Goal: Information Seeking & Learning: Learn about a topic

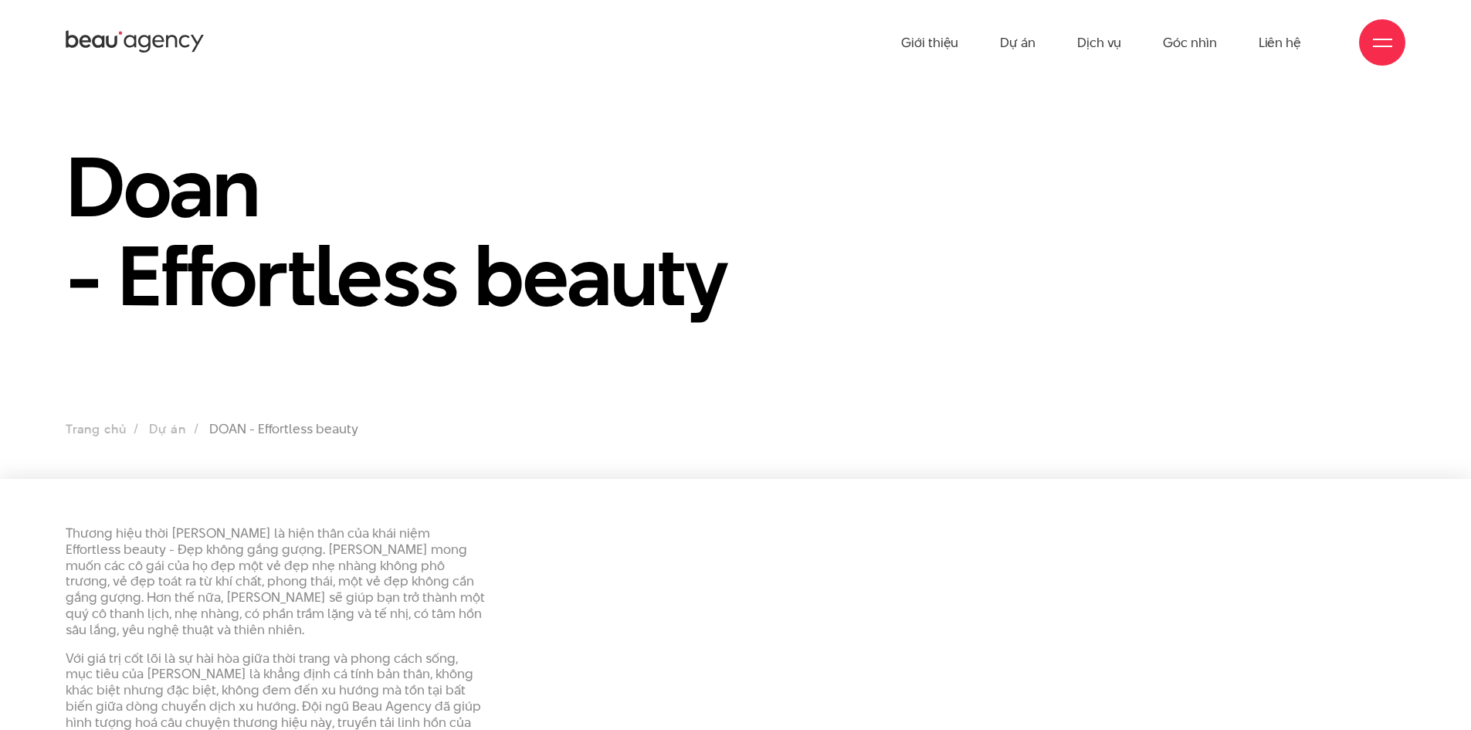
click at [191, 48] on icon at bounding box center [135, 42] width 139 height 27
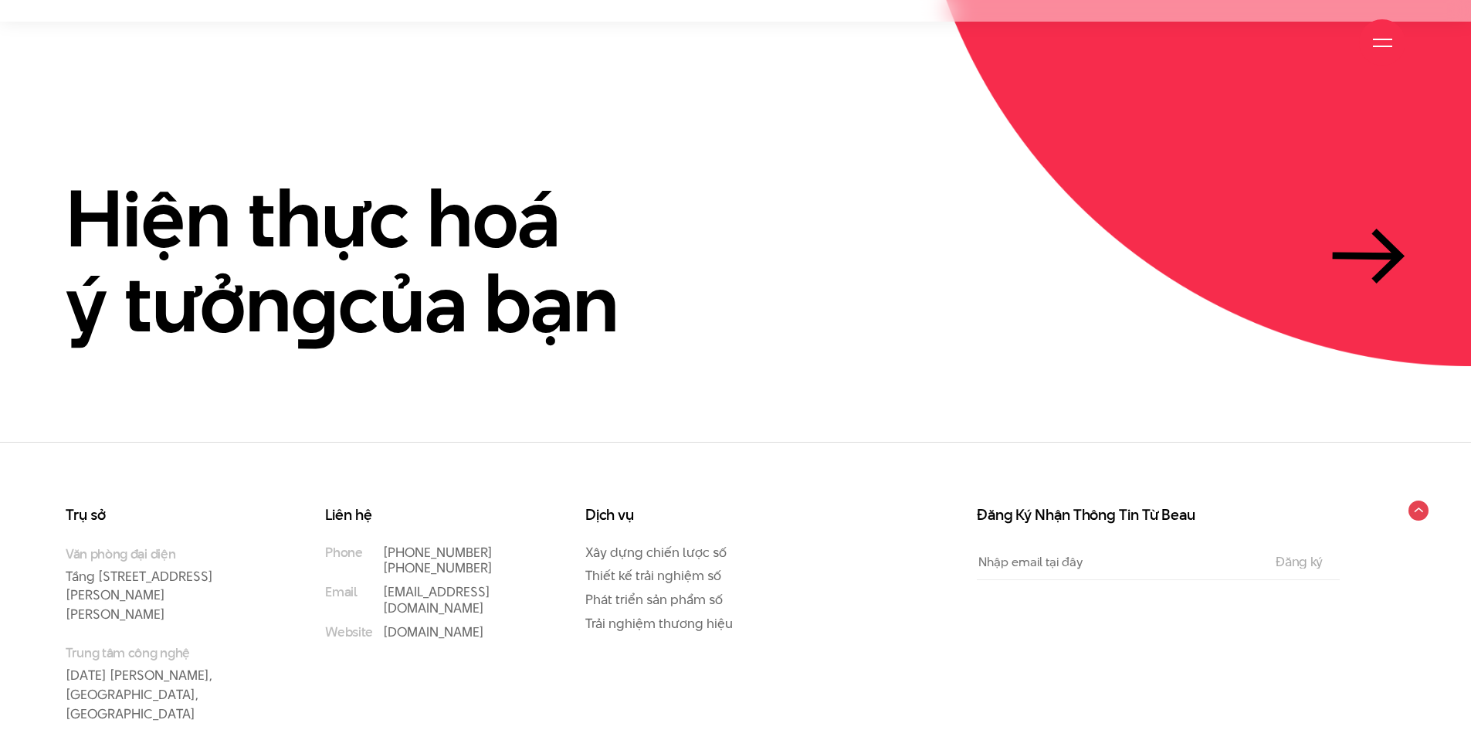
scroll to position [4740, 0]
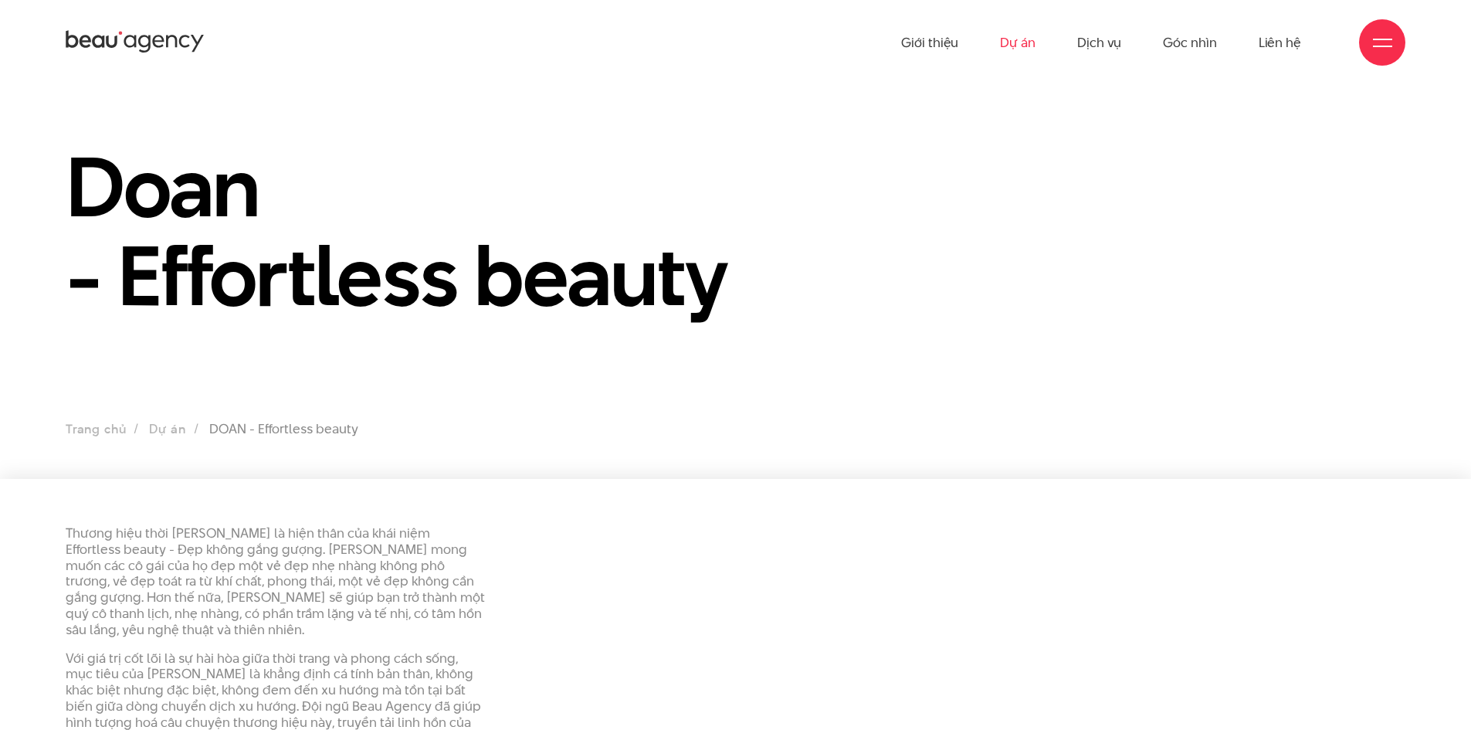
click at [1024, 38] on link "Dự án" at bounding box center [1018, 42] width 36 height 85
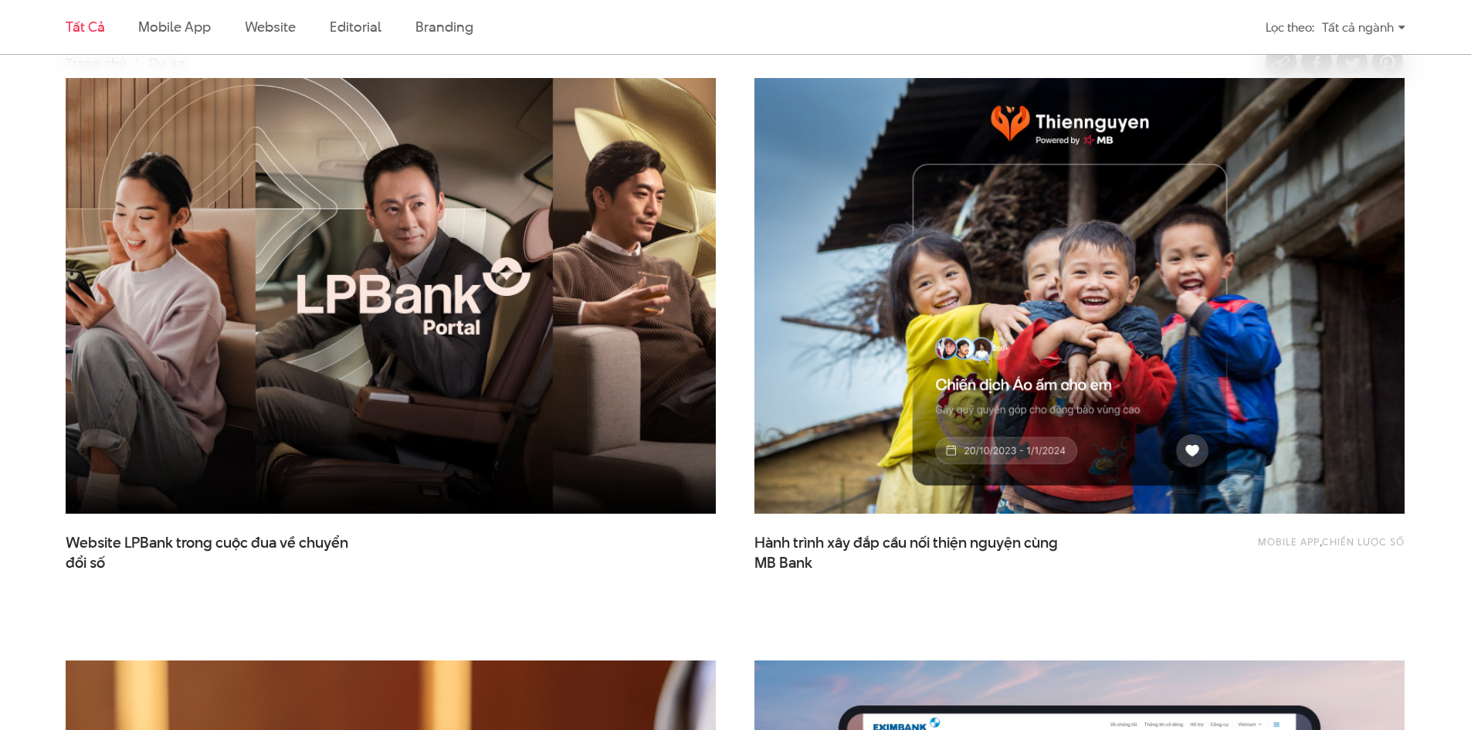
scroll to position [309, 0]
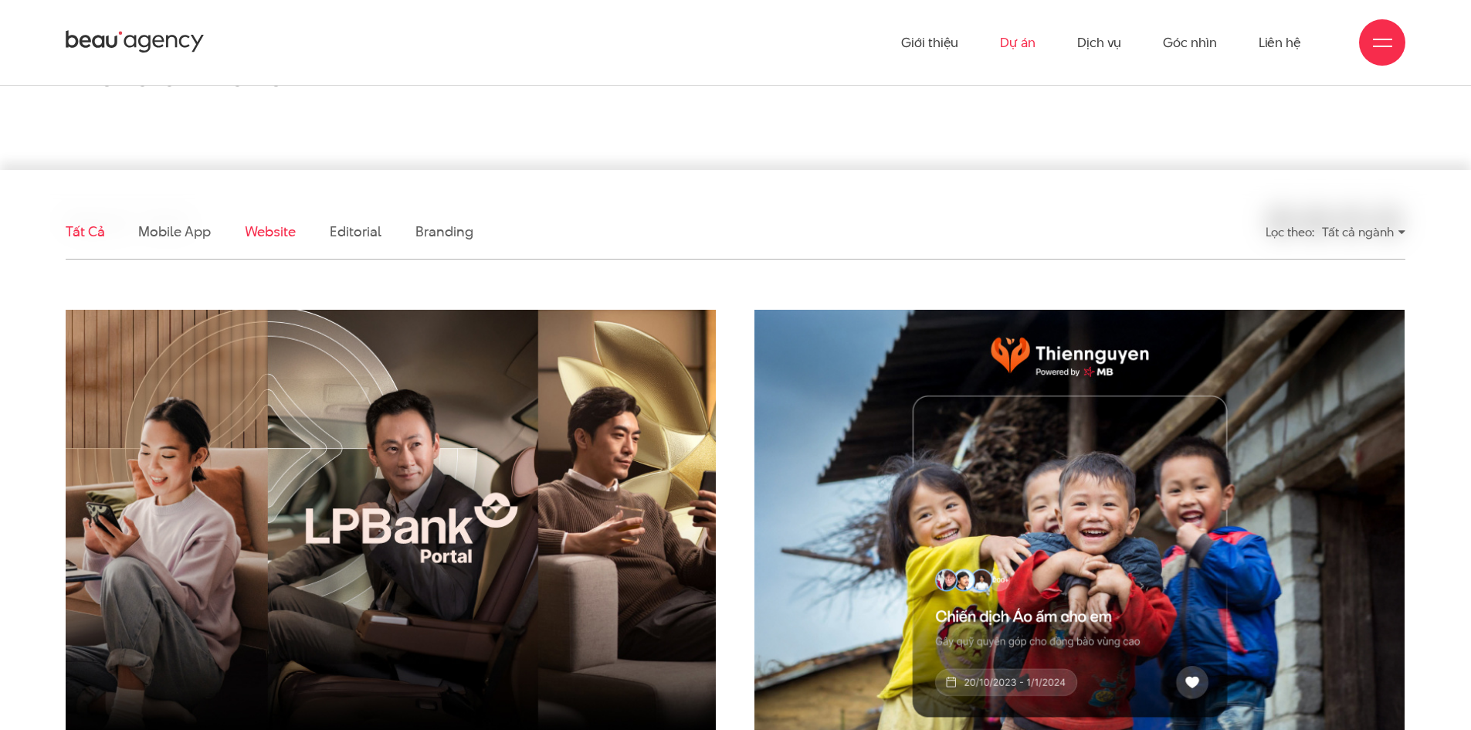
click at [259, 228] on link "Website" at bounding box center [270, 231] width 51 height 19
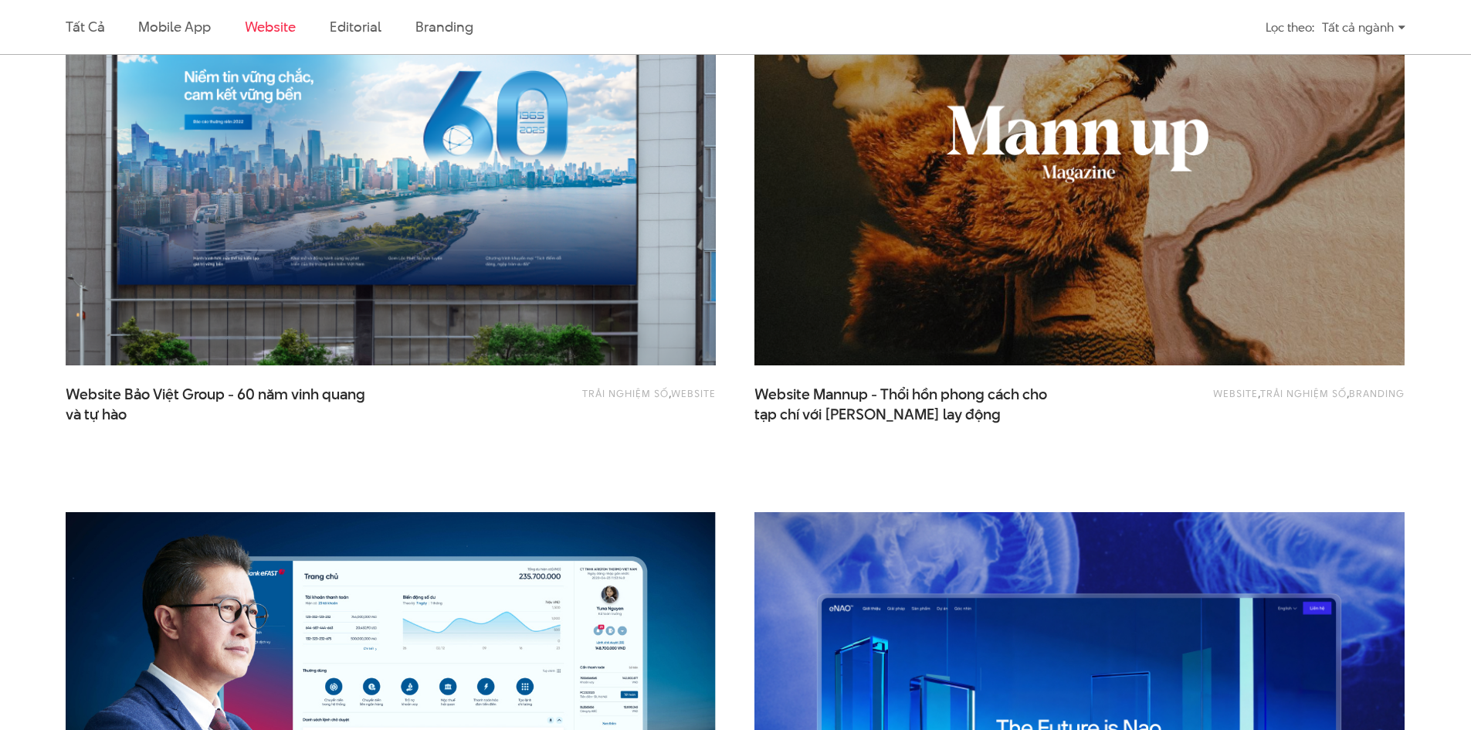
scroll to position [1208, 0]
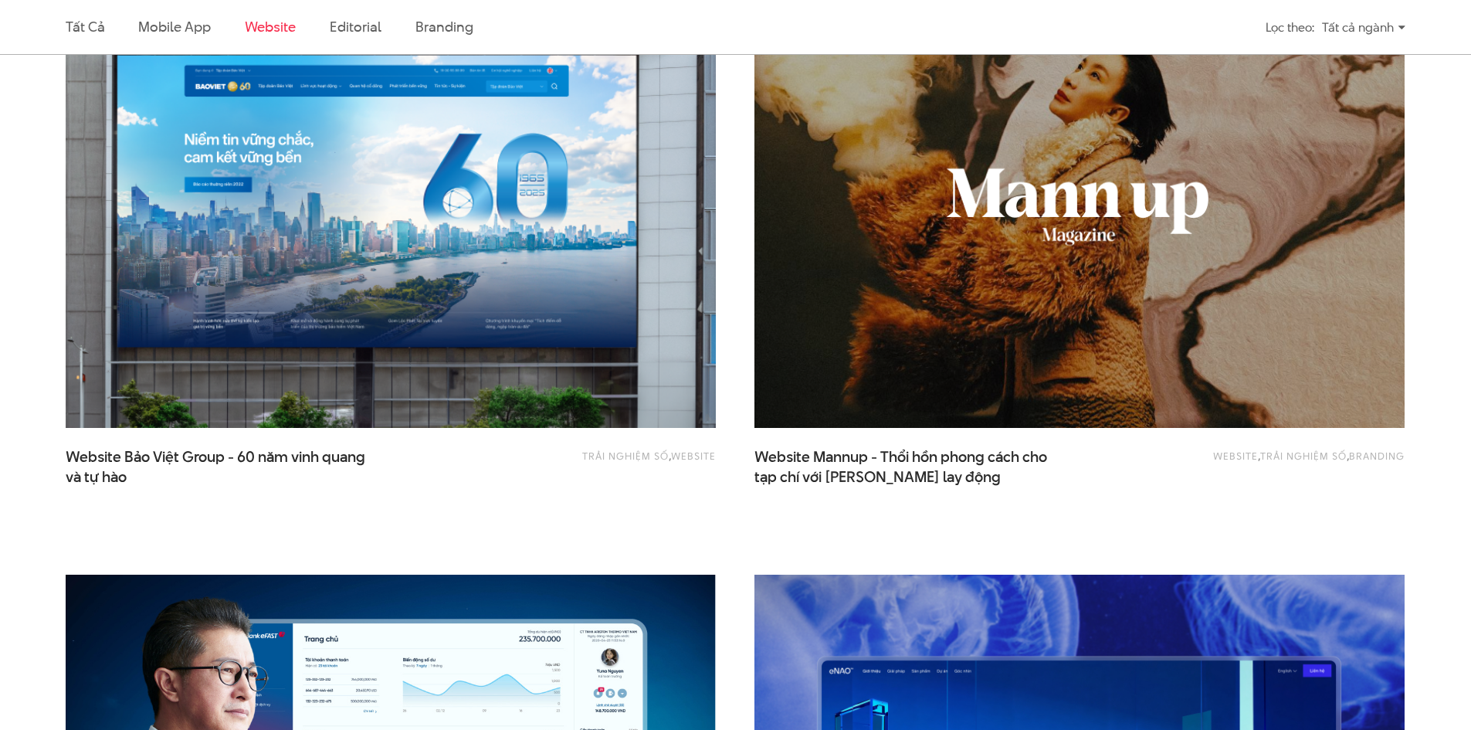
click at [483, 317] on img at bounding box center [390, 210] width 715 height 479
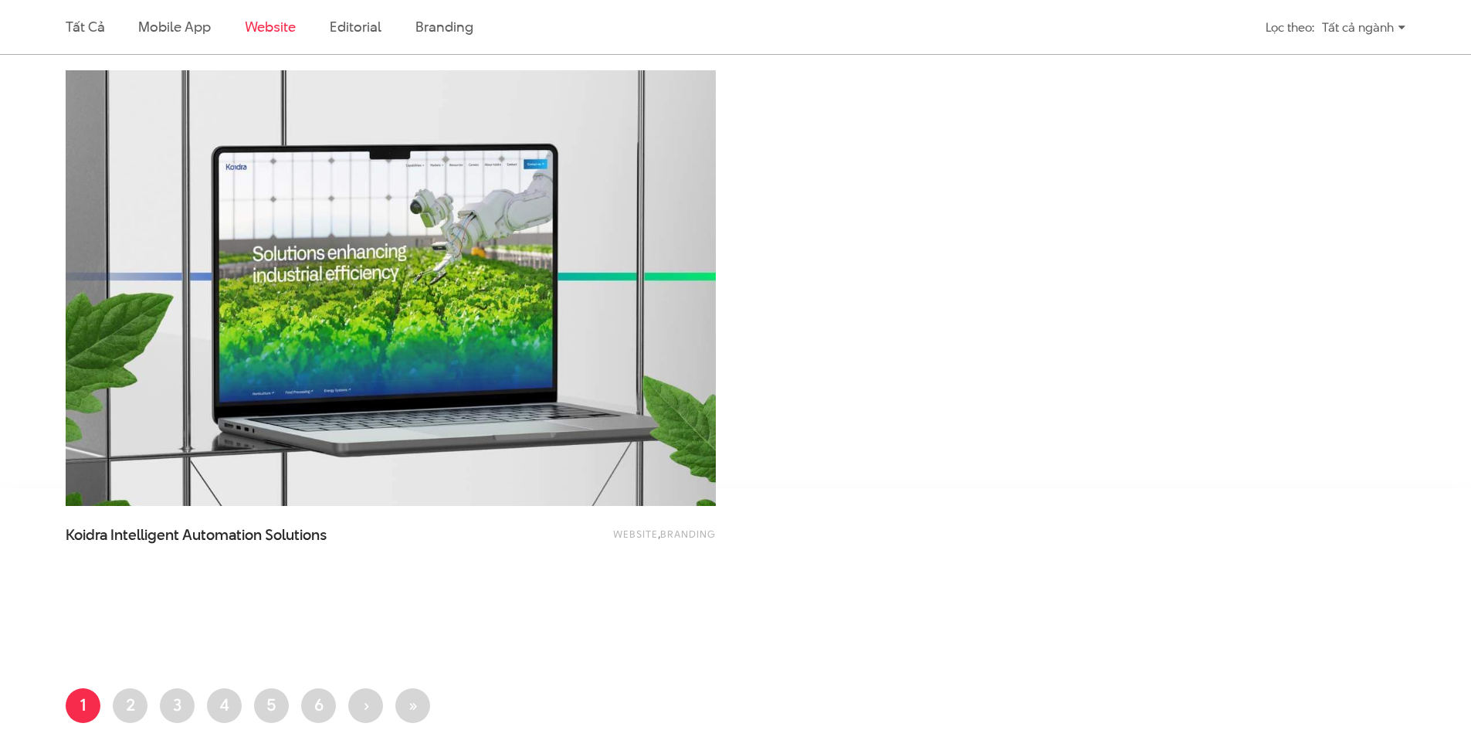
scroll to position [3216, 0]
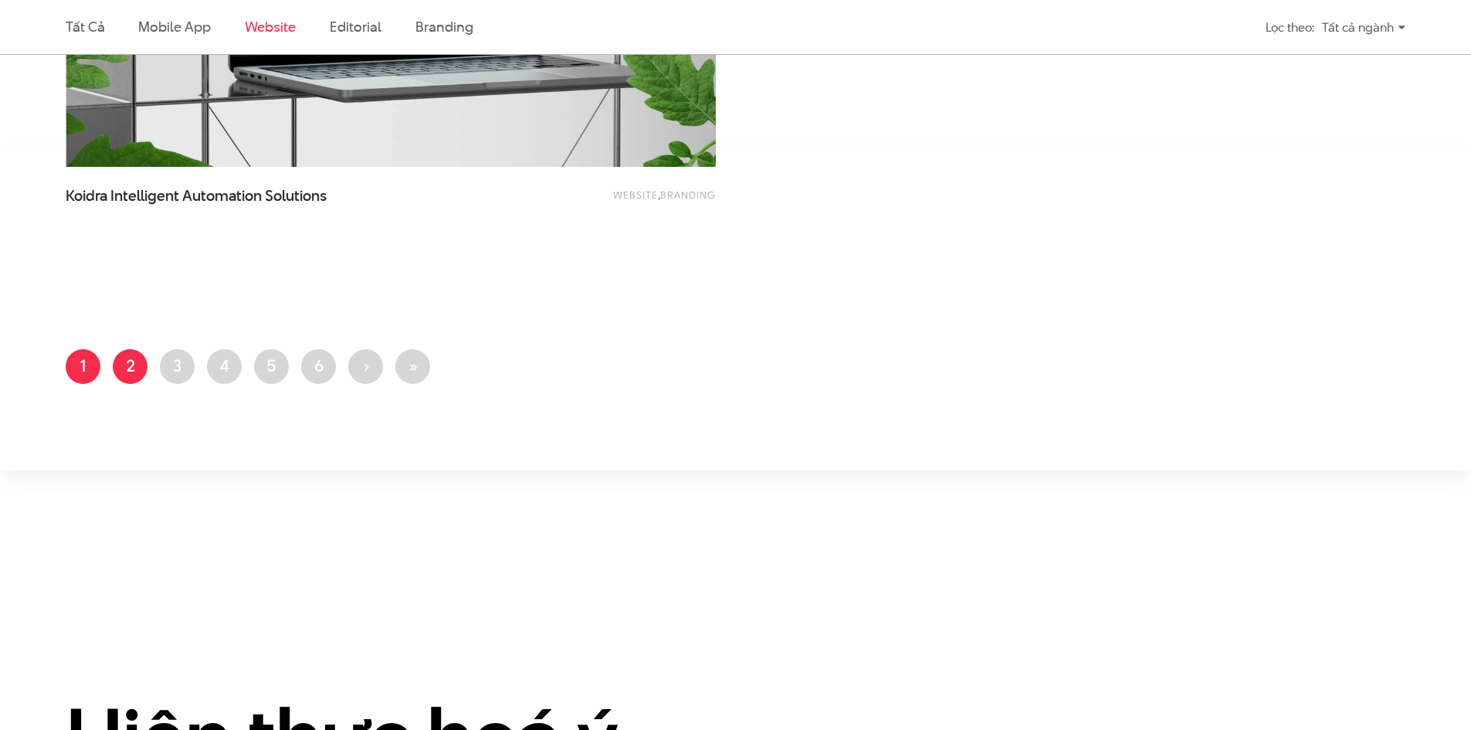
click at [125, 371] on link "Trang 2" at bounding box center [130, 366] width 35 height 35
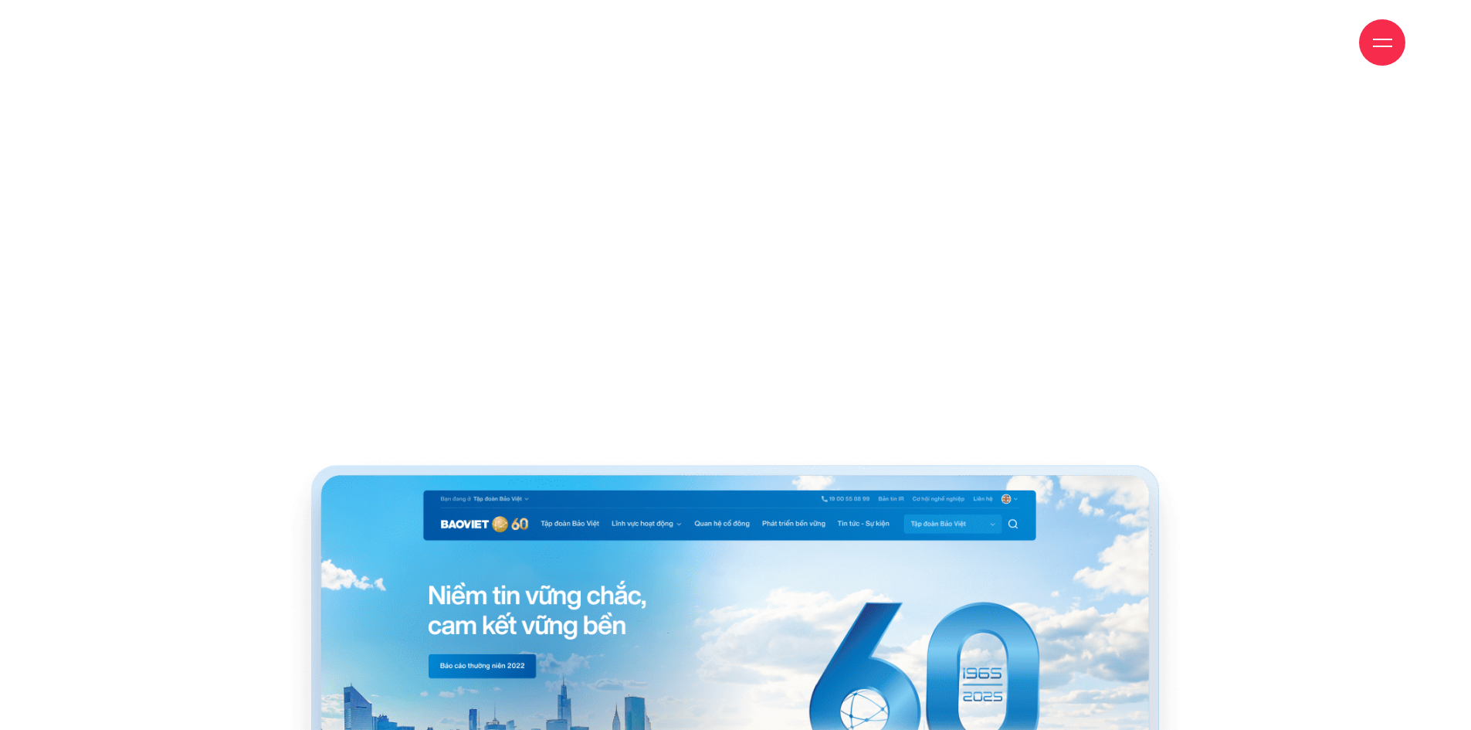
scroll to position [5404, 0]
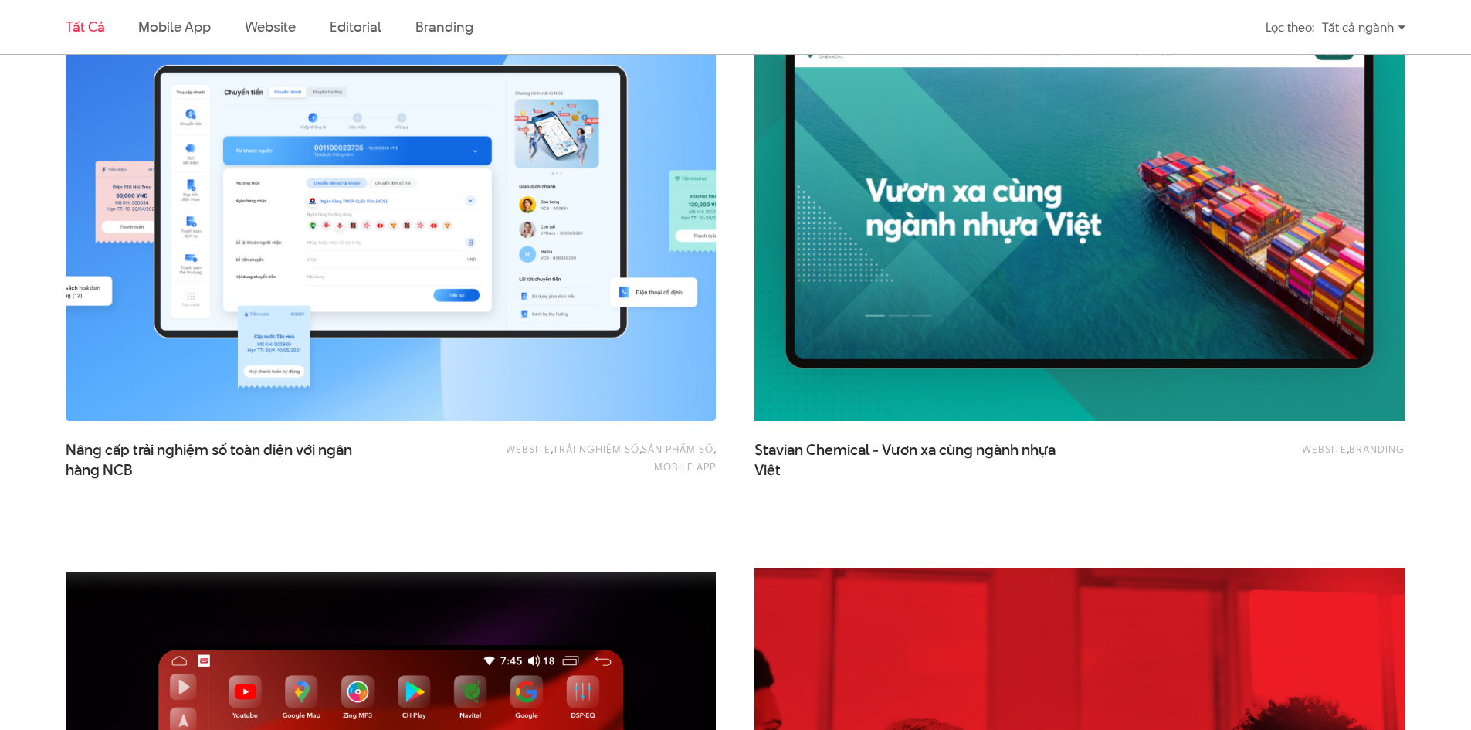
scroll to position [2393, 0]
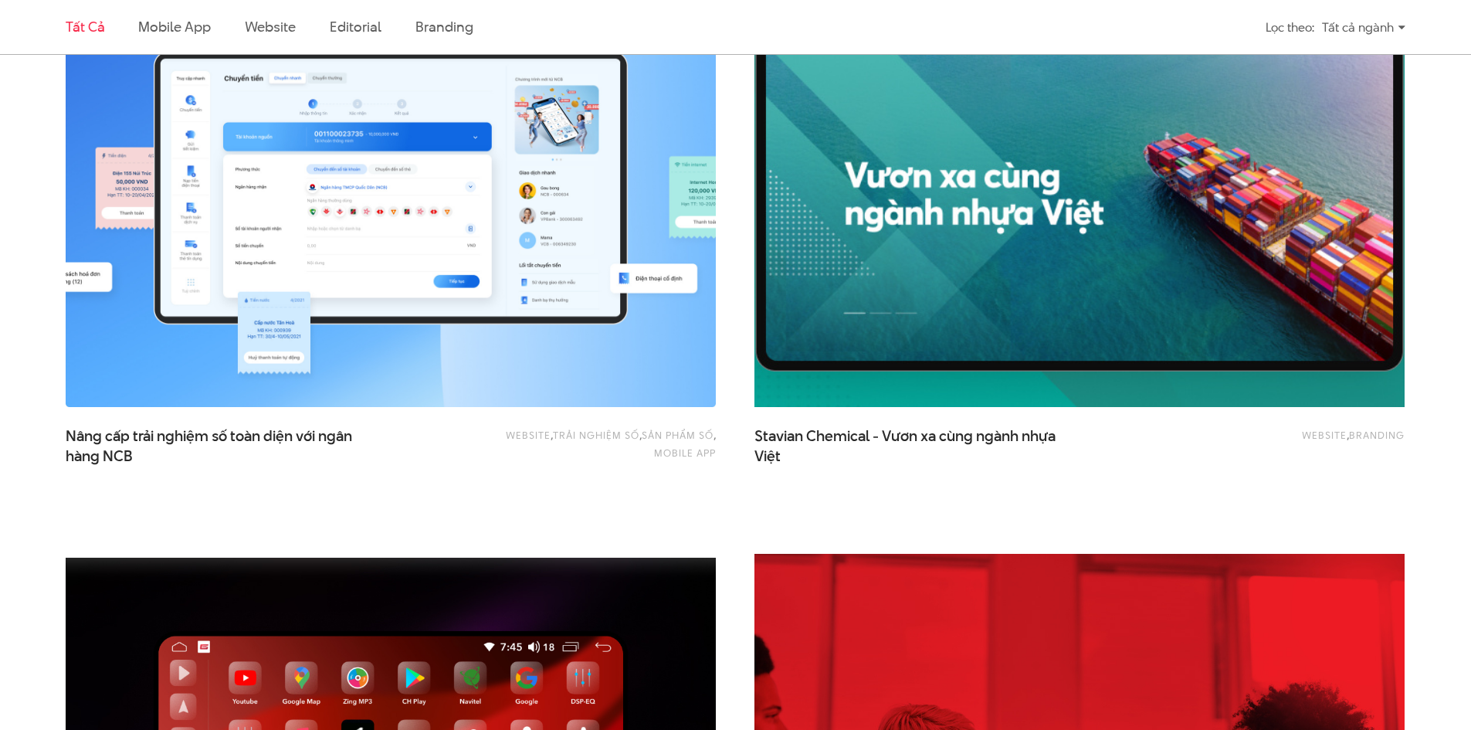
click at [976, 357] on img at bounding box center [1079, 189] width 715 height 479
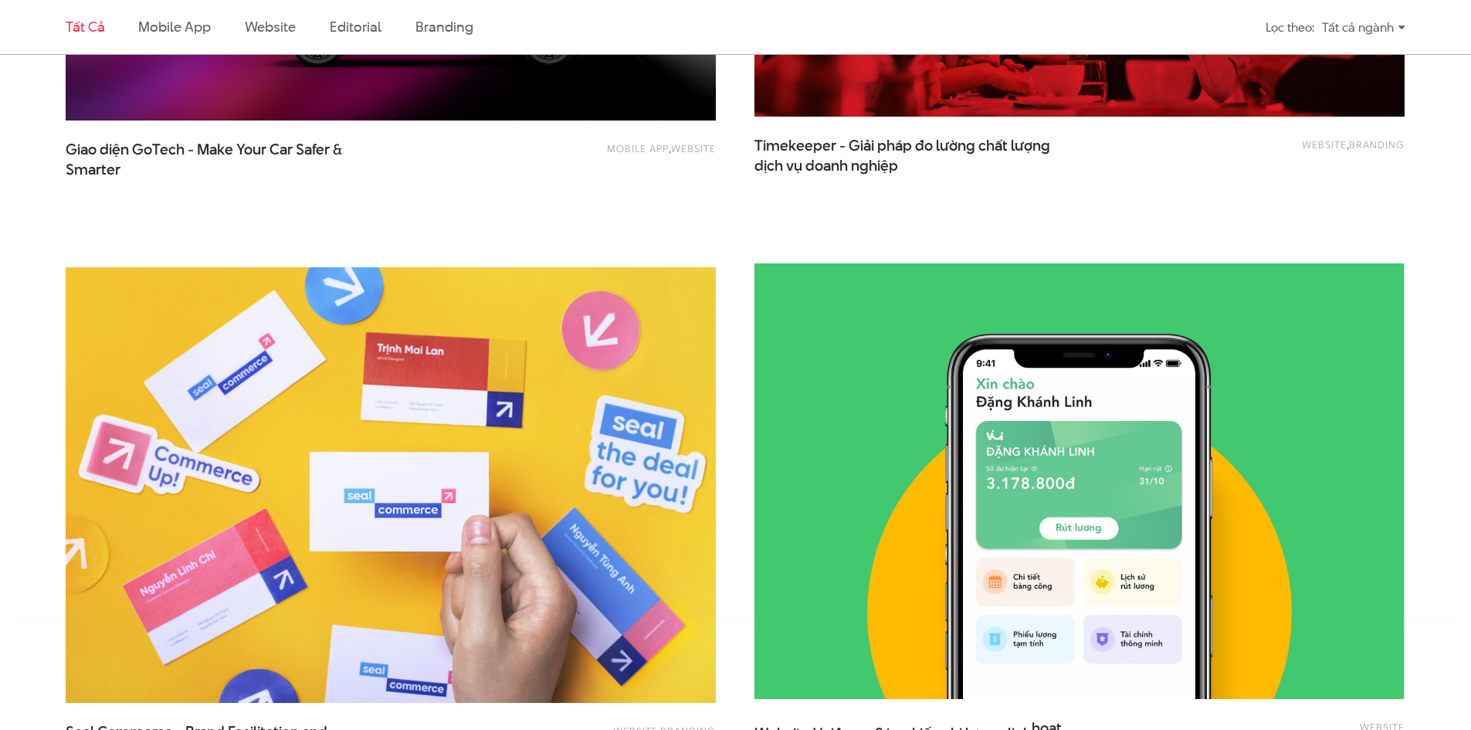
scroll to position [3629, 0]
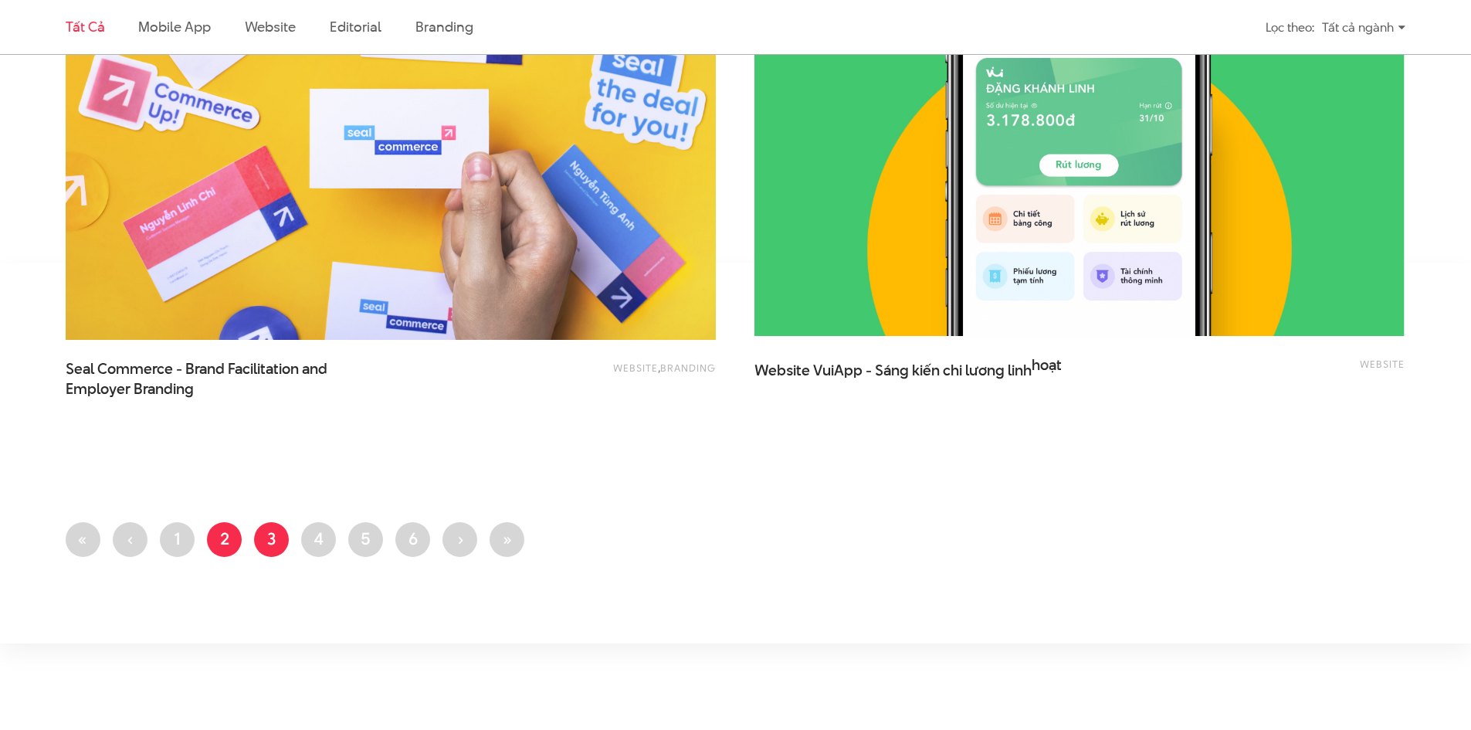
click at [264, 544] on link "Trang 3" at bounding box center [271, 539] width 35 height 35
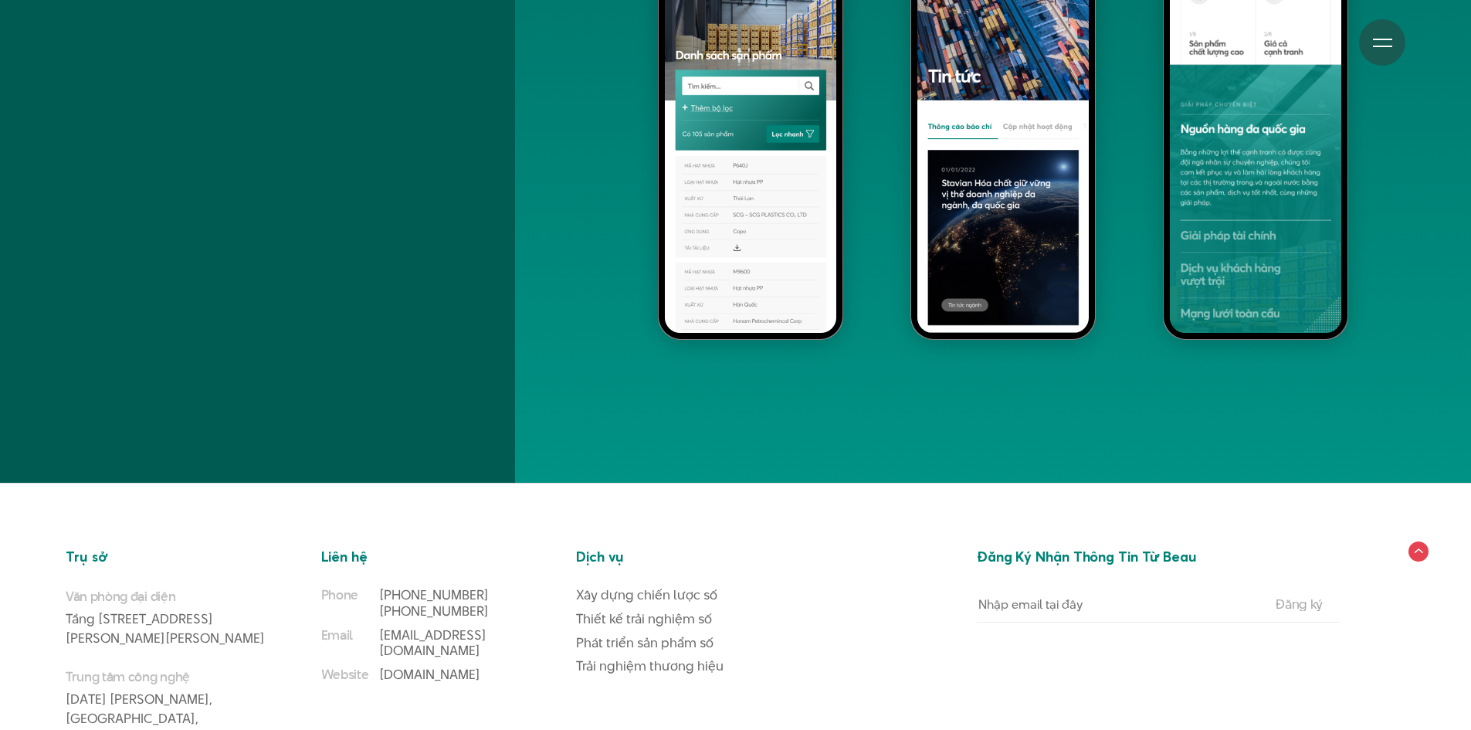
scroll to position [12970, 0]
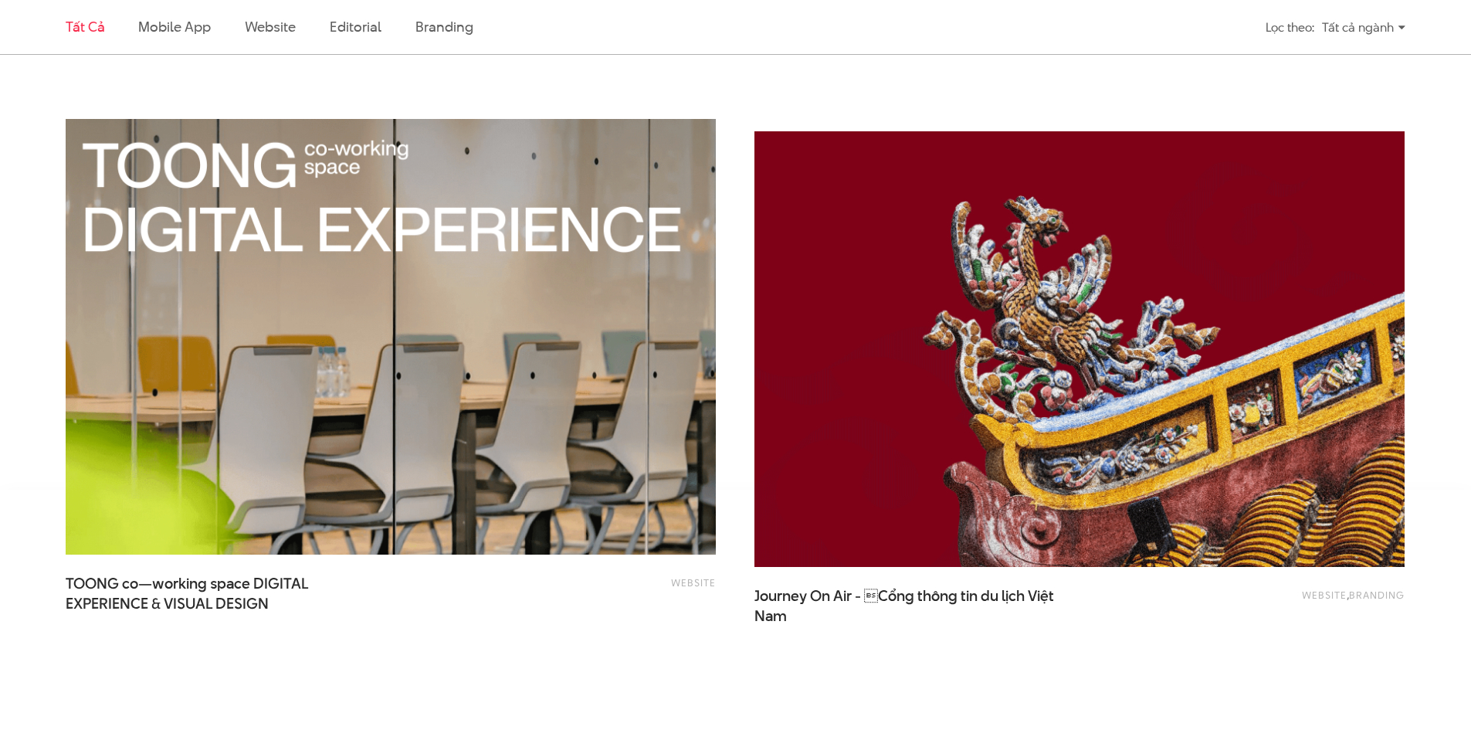
scroll to position [3629, 0]
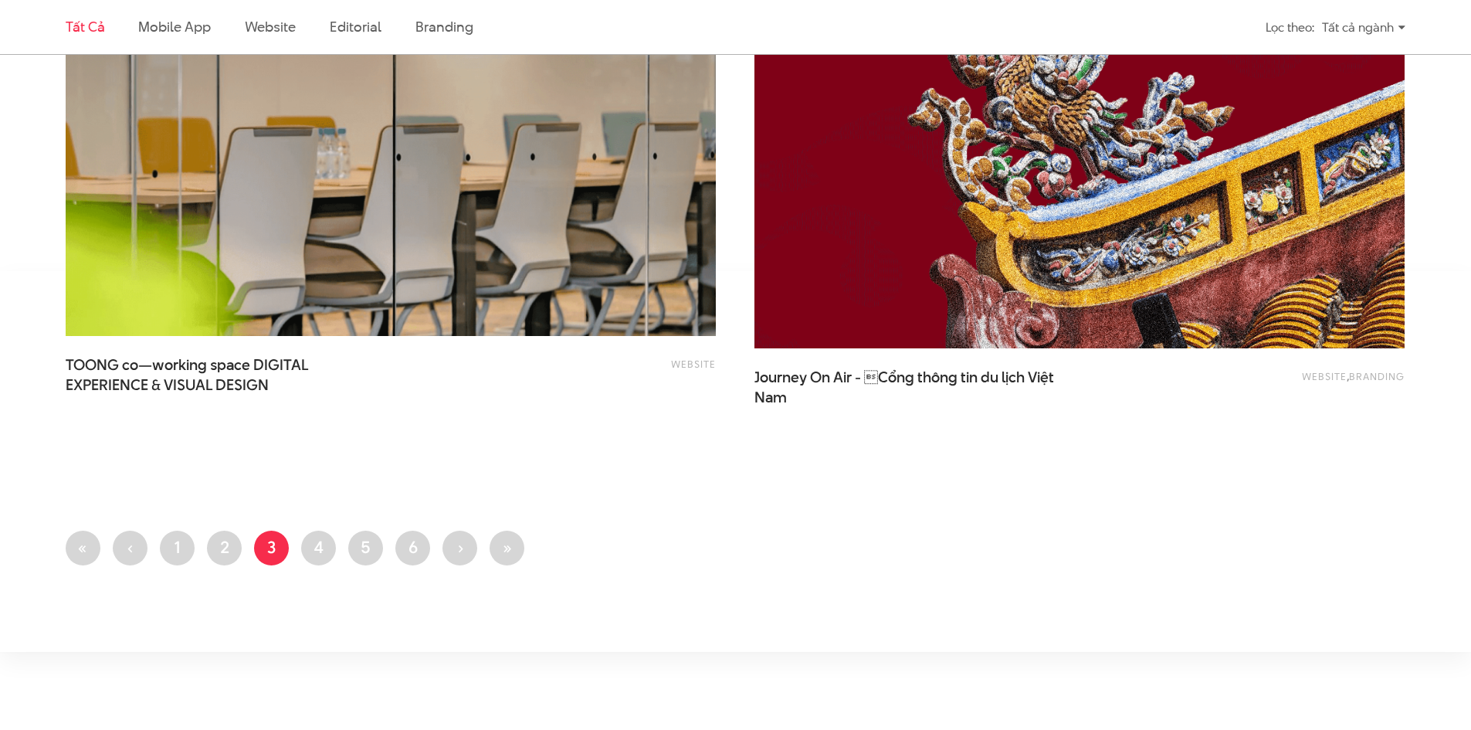
click at [919, 321] on img at bounding box center [1079, 130] width 715 height 479
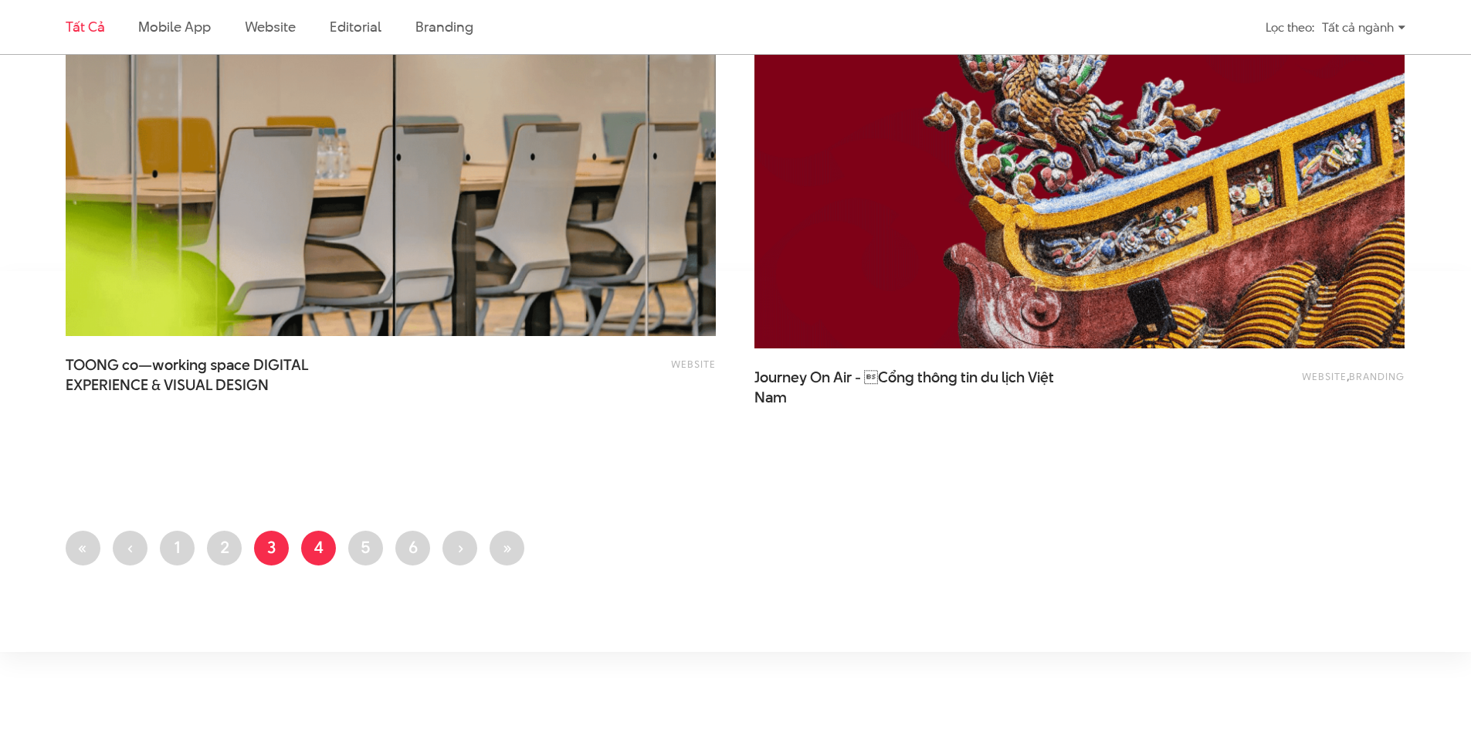
click at [313, 550] on link "Trang 4" at bounding box center [318, 547] width 35 height 35
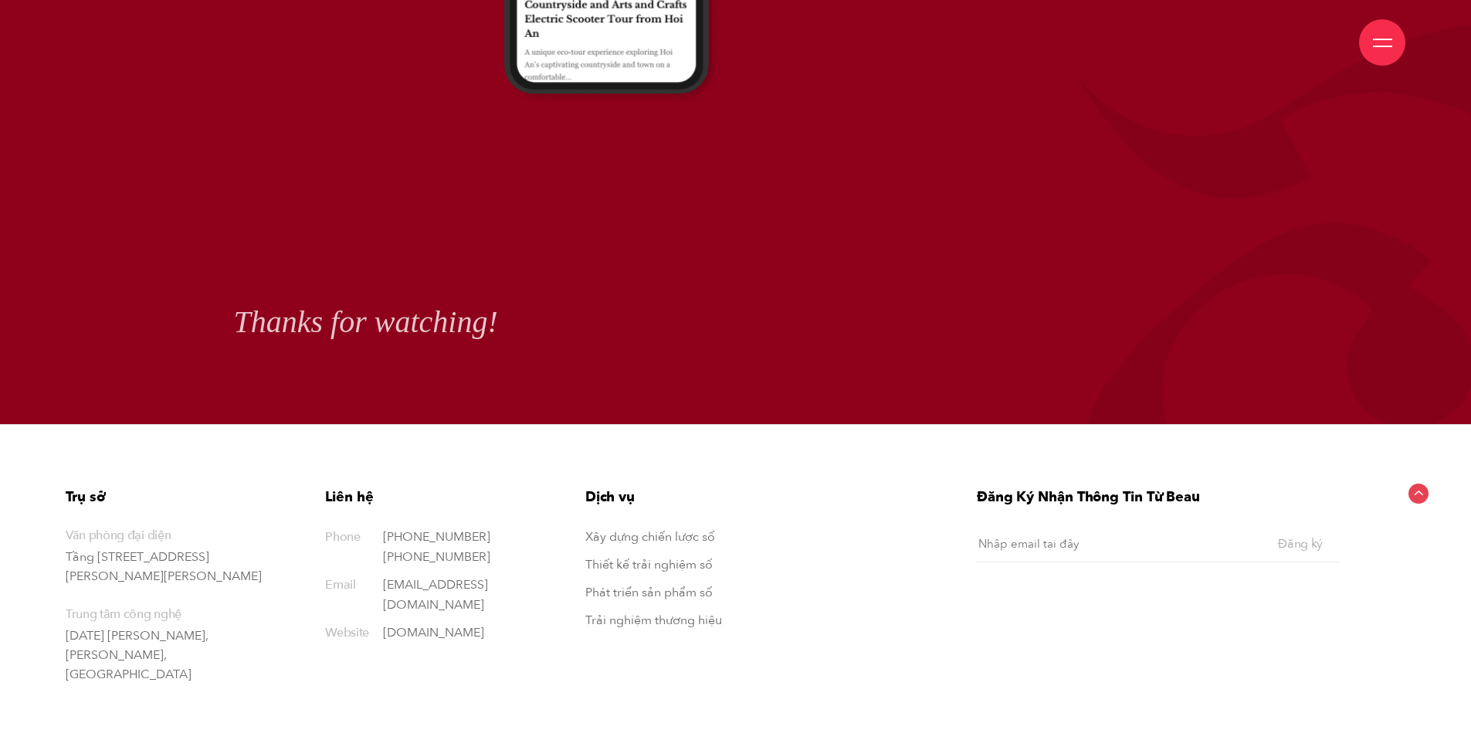
scroll to position [13769, 0]
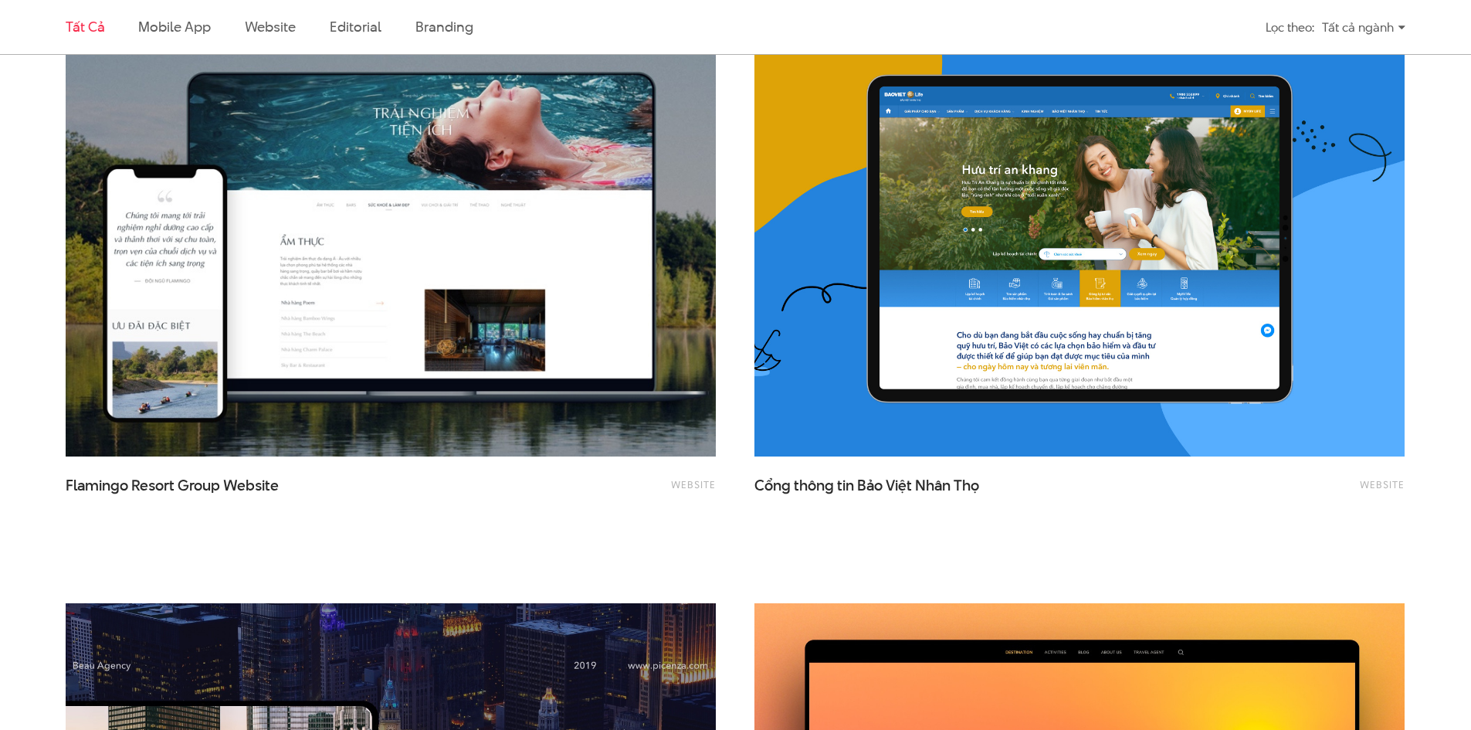
scroll to position [2316, 0]
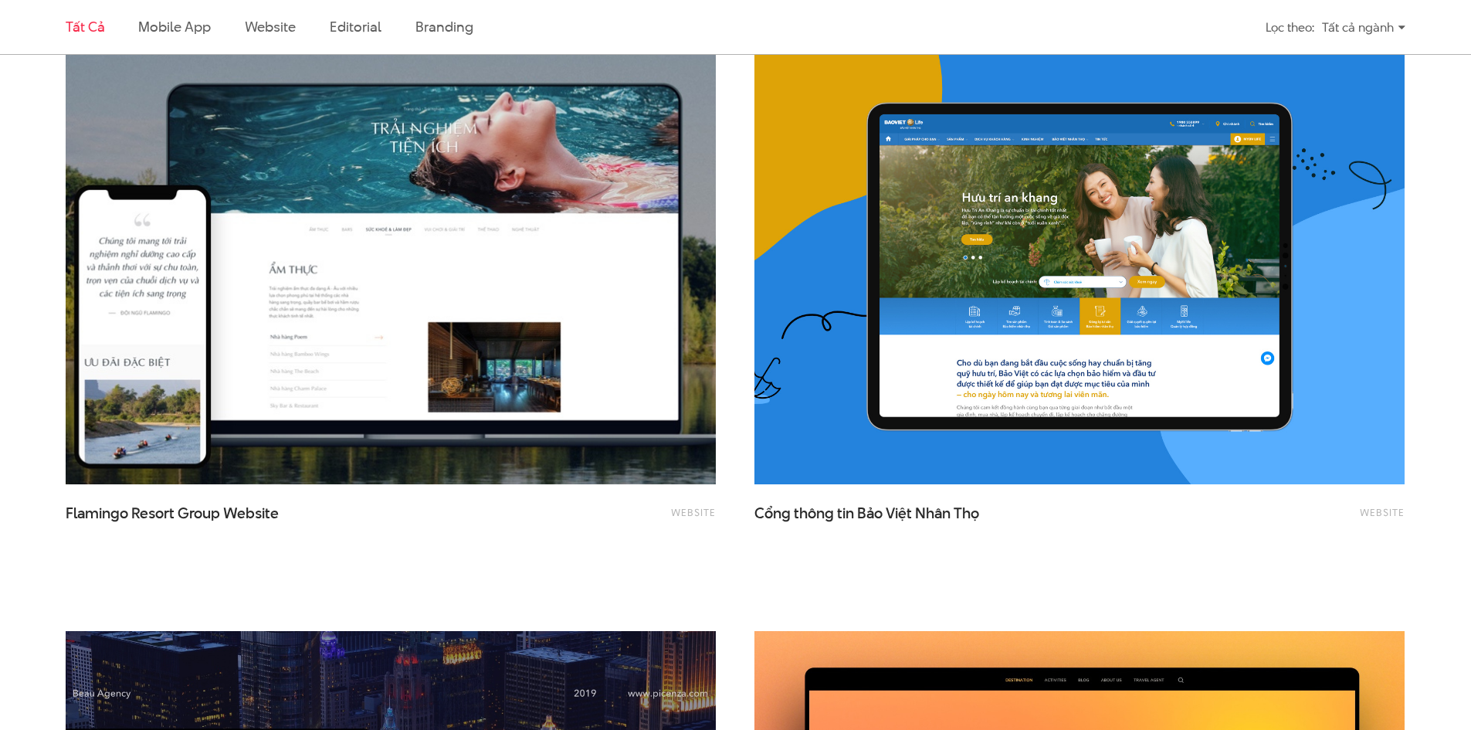
click at [588, 447] on img at bounding box center [390, 266] width 715 height 479
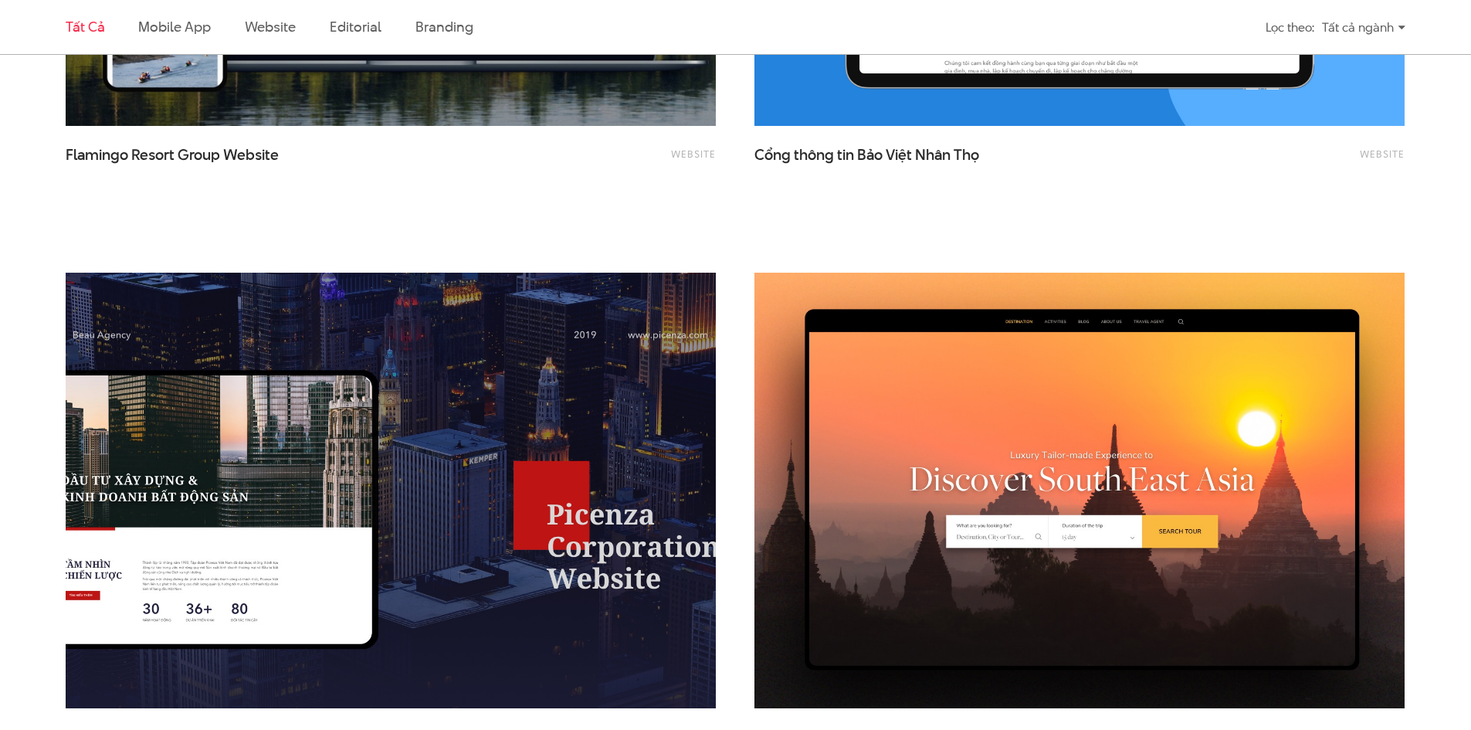
scroll to position [2702, 0]
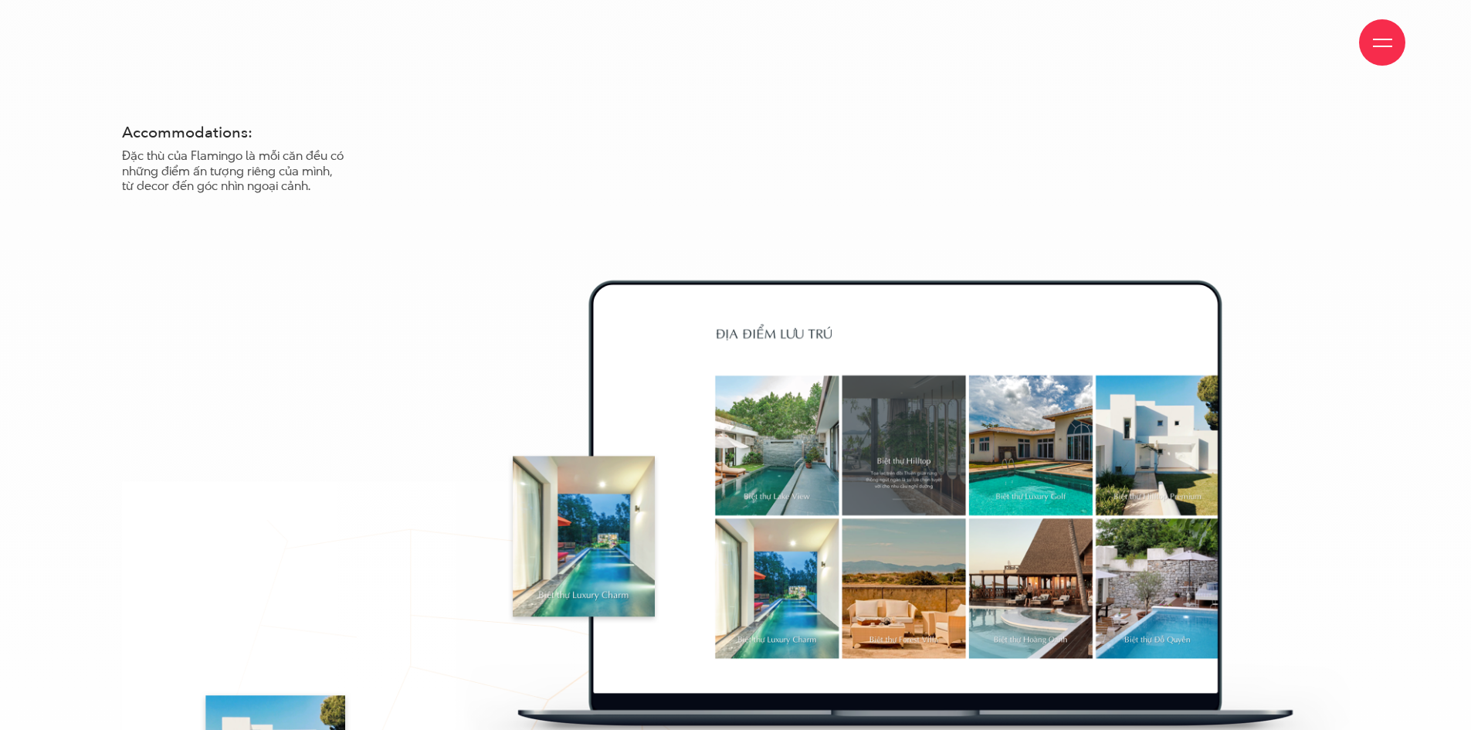
scroll to position [5790, 0]
